Goal: Task Accomplishment & Management: Manage account settings

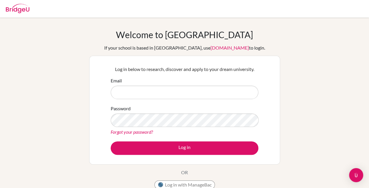
scroll to position [10, 0]
type input "[EMAIL_ADDRESS][DOMAIN_NAME]"
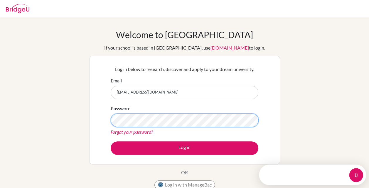
scroll to position [0, 0]
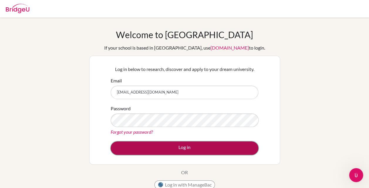
click at [226, 144] on button "Log in" at bounding box center [185, 149] width 148 height 14
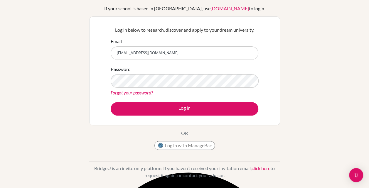
scroll to position [39, 0]
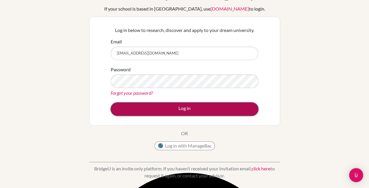
click at [240, 104] on button "Log in" at bounding box center [185, 109] width 148 height 14
